Goal: Entertainment & Leisure: Consume media (video, audio)

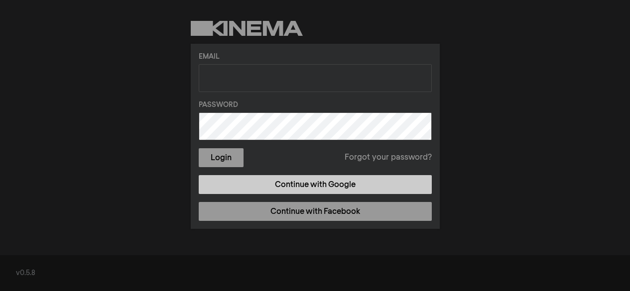
click at [308, 179] on link "Continue with Google" at bounding box center [315, 184] width 233 height 19
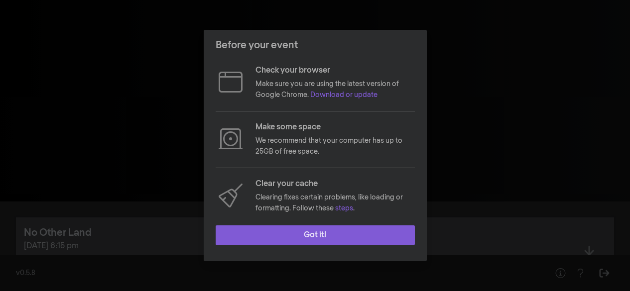
click at [300, 227] on button "Got it!" at bounding box center [315, 235] width 199 height 20
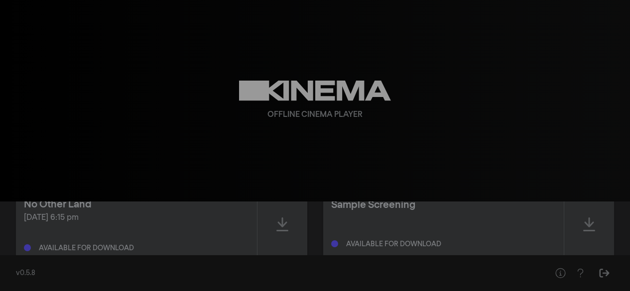
scroll to position [56, 0]
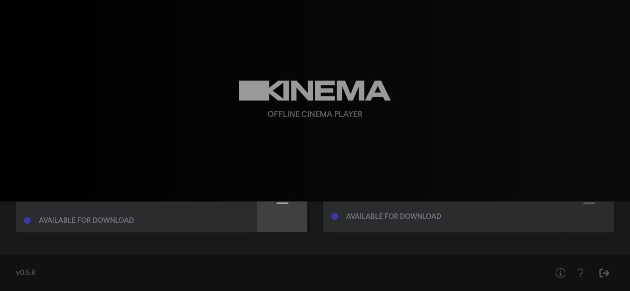
click at [292, 207] on div at bounding box center [282, 197] width 50 height 71
click at [288, 221] on div at bounding box center [282, 197] width 50 height 71
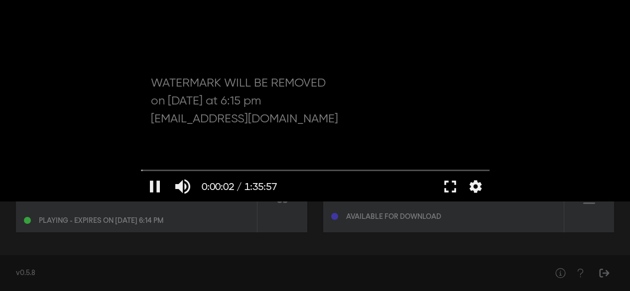
drag, startPoint x: 442, startPoint y: 186, endPoint x: 439, endPoint y: 230, distance: 44.4
click at [441, 187] on button "fullscreen" at bounding box center [450, 187] width 28 height 30
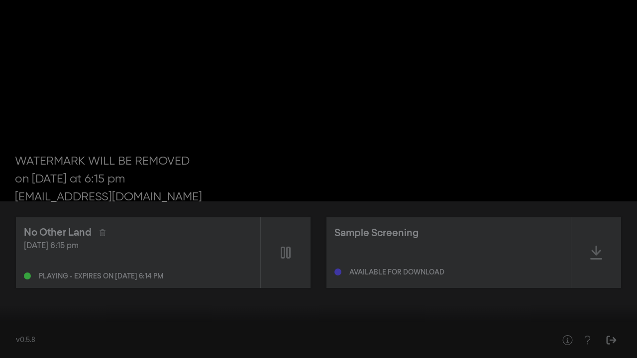
click at [18, 291] on button "pause" at bounding box center [19, 344] width 28 height 30
click at [586, 291] on button "fullscreen_exit" at bounding box center [593, 344] width 28 height 30
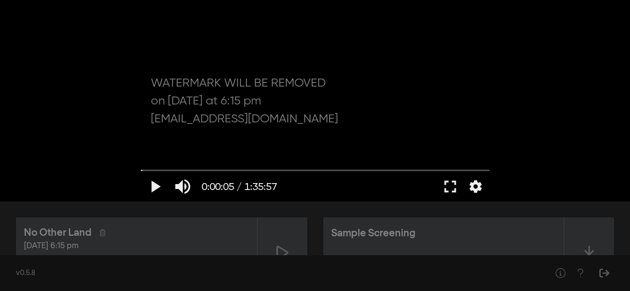
click at [381, 212] on div "No Other Land [DATE] 6:15 pm Ready to play - expires on [DATE] 6:14 pm Sample S…" at bounding box center [315, 253] width 630 height 103
click at [448, 184] on button "fullscreen" at bounding box center [450, 187] width 28 height 30
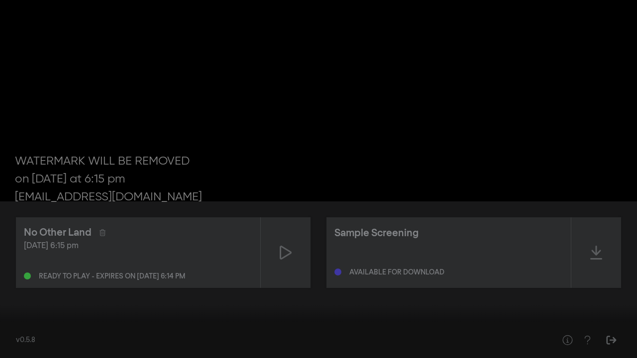
click at [437, 226] on div at bounding box center [318, 179] width 637 height 358
click at [597, 291] on button "fullscreen_exit" at bounding box center [593, 344] width 28 height 30
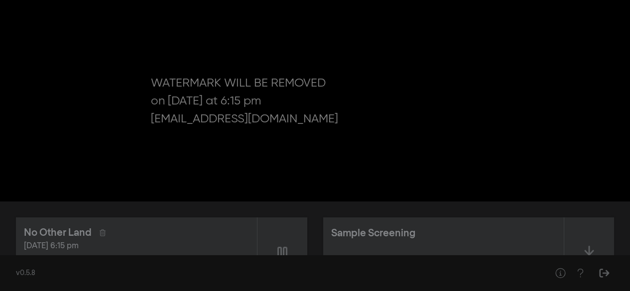
click at [423, 204] on div "No Other Land [DATE] 6:15 pm Playing - expires on [DATE] 6:14 pm Sample Screeni…" at bounding box center [315, 253] width 630 height 103
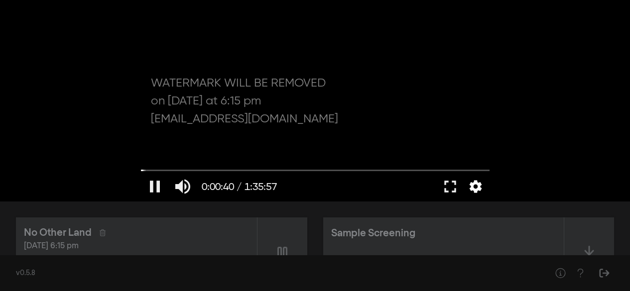
click at [470, 187] on button "settings" at bounding box center [475, 187] width 23 height 30
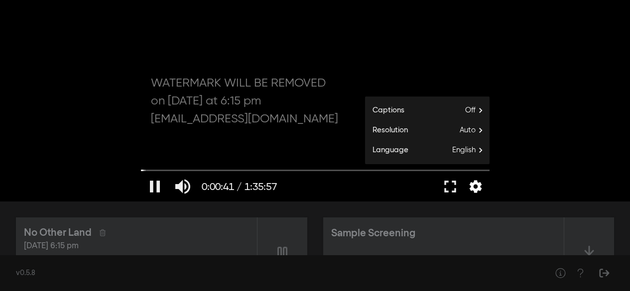
click at [473, 188] on button "settings" at bounding box center [475, 187] width 23 height 30
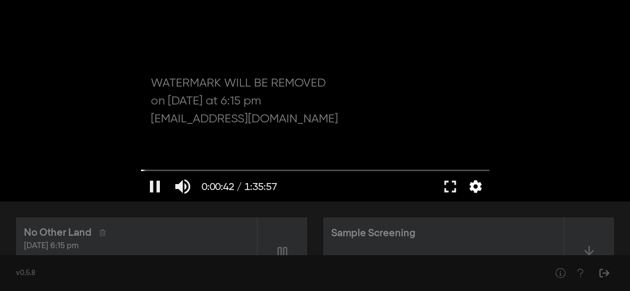
click at [476, 187] on button "settings" at bounding box center [475, 187] width 23 height 30
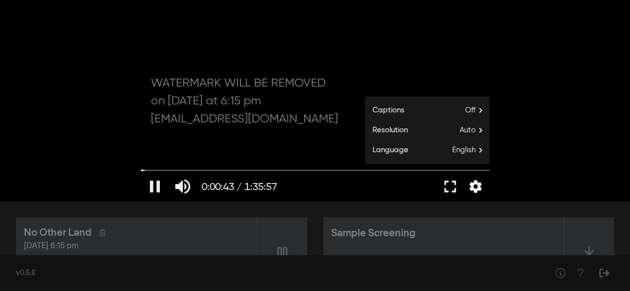
click at [476, 187] on button "settings" at bounding box center [475, 187] width 23 height 30
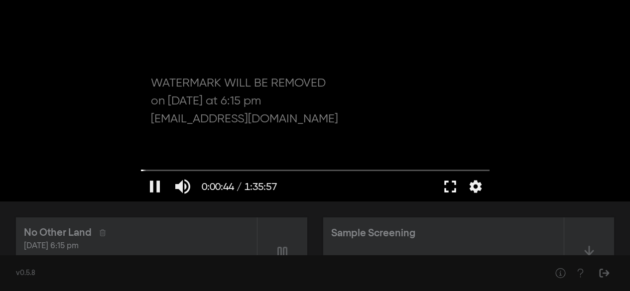
click at [452, 190] on button "fullscreen" at bounding box center [450, 187] width 28 height 30
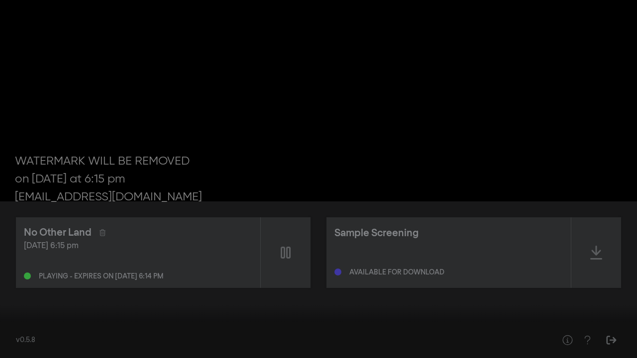
click at [616, 291] on button "settings" at bounding box center [618, 344] width 23 height 30
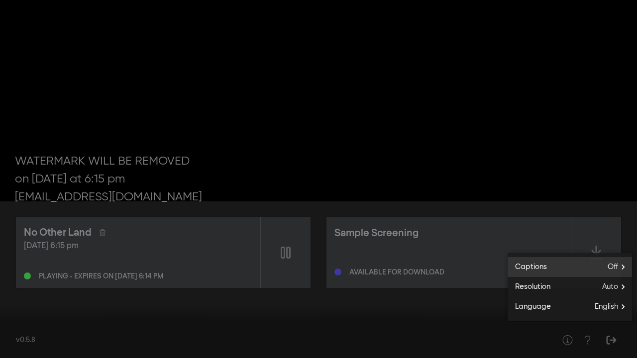
click at [580, 268] on label "Captions Off" at bounding box center [570, 267] width 124 height 20
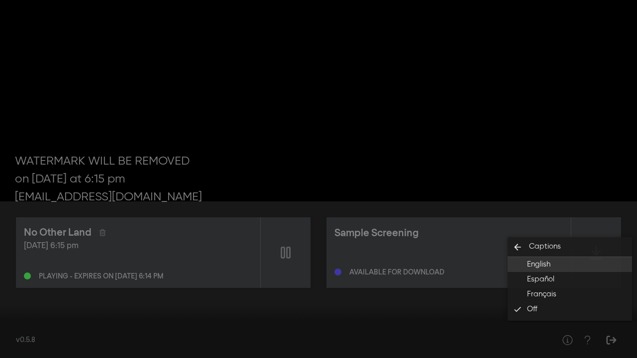
click at [570, 267] on button "English" at bounding box center [570, 264] width 124 height 15
click at [610, 291] on button "settings" at bounding box center [618, 344] width 23 height 30
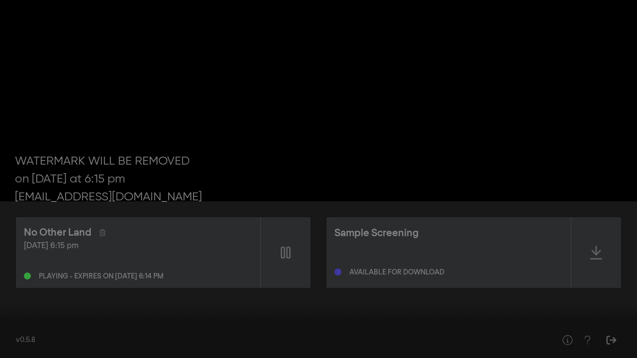
click at [619, 291] on button "settings" at bounding box center [618, 344] width 23 height 30
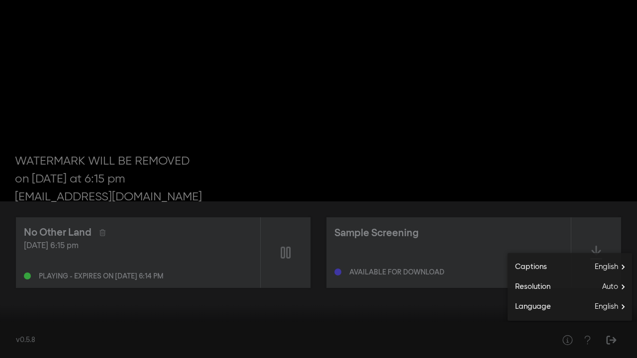
click at [615, 291] on button "settings" at bounding box center [618, 344] width 23 height 30
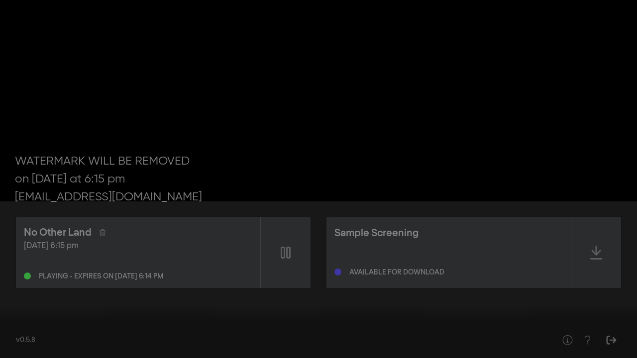
click at [600, 291] on button "fullscreen_exit" at bounding box center [593, 344] width 28 height 30
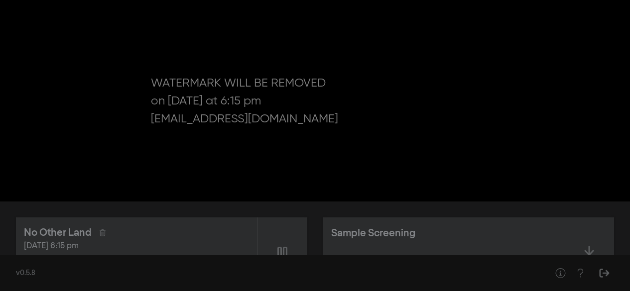
click at [427, 207] on div "No Other Land [DATE] 6:15 pm Playing - expires on [DATE] 6:14 pm Sample Screeni…" at bounding box center [315, 253] width 630 height 103
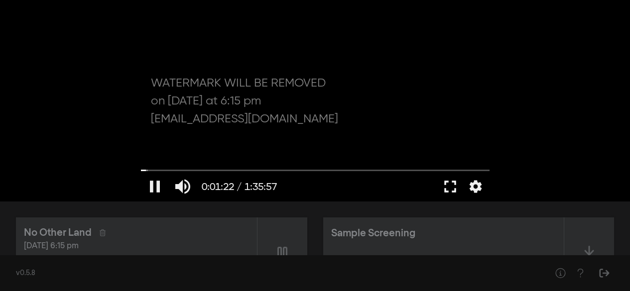
click at [454, 189] on button "fullscreen" at bounding box center [450, 187] width 28 height 30
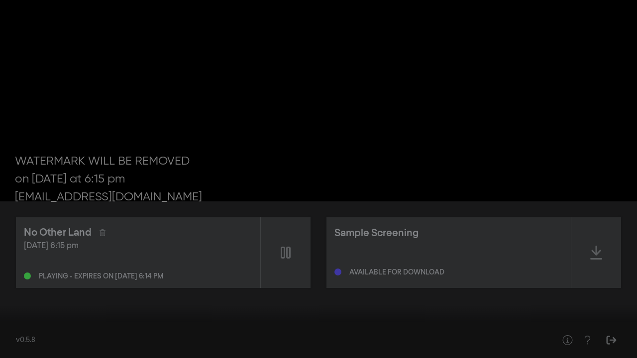
click at [35, 291] on input "Seek" at bounding box center [318, 327] width 627 height 6
click at [50, 291] on input "Seek" at bounding box center [318, 327] width 627 height 6
click at [39, 291] on input "Seek" at bounding box center [318, 327] width 627 height 6
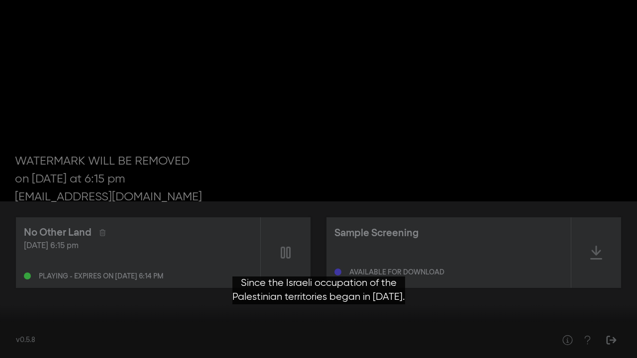
click at [19, 291] on button "pause" at bounding box center [19, 344] width 28 height 30
click at [23, 291] on button "play_arrow" at bounding box center [19, 344] width 28 height 30
click at [32, 291] on input "Seek" at bounding box center [318, 327] width 627 height 6
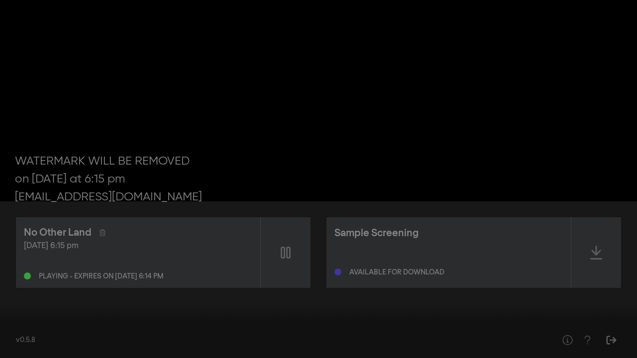
click at [20, 291] on button "pause" at bounding box center [19, 344] width 28 height 30
click at [22, 291] on button "play_arrow" at bounding box center [19, 344] width 28 height 30
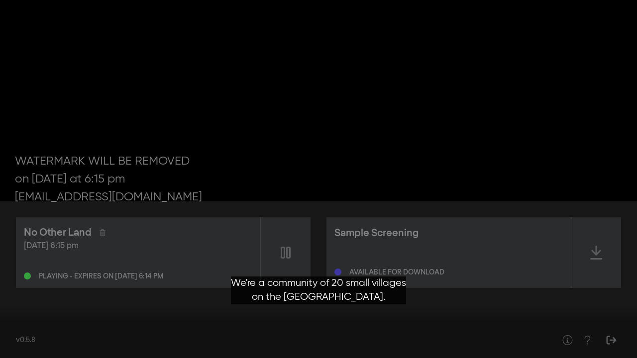
click at [176, 221] on div at bounding box center [318, 179] width 637 height 358
type input "248.134185"
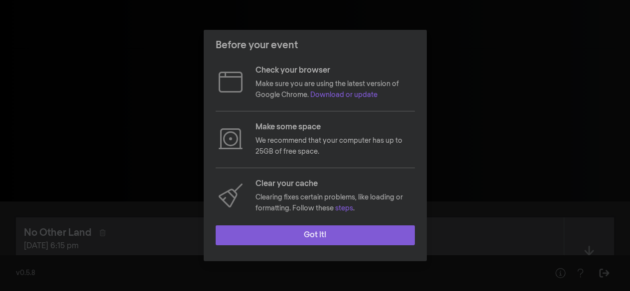
click at [306, 228] on button "Got it!" at bounding box center [315, 235] width 199 height 20
